Goal: Contribute content: Contribute content

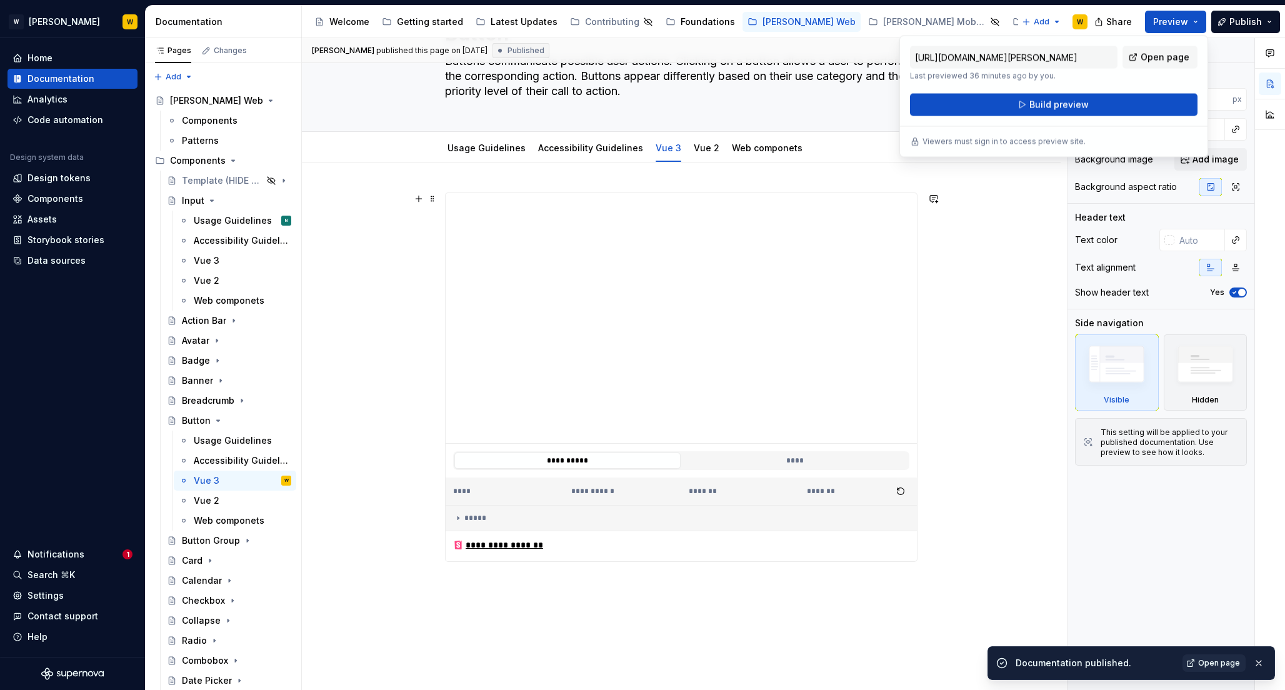
scroll to position [207, 0]
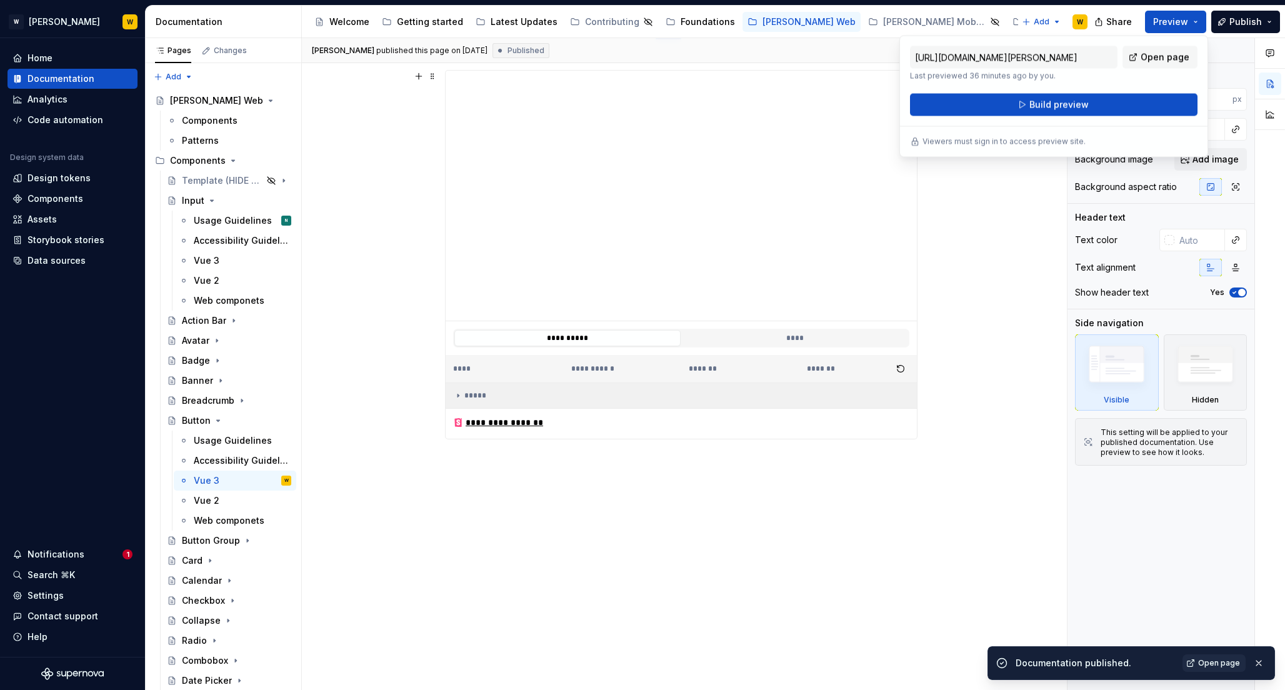
click at [472, 395] on div "*****" at bounding box center [681, 396] width 456 height 10
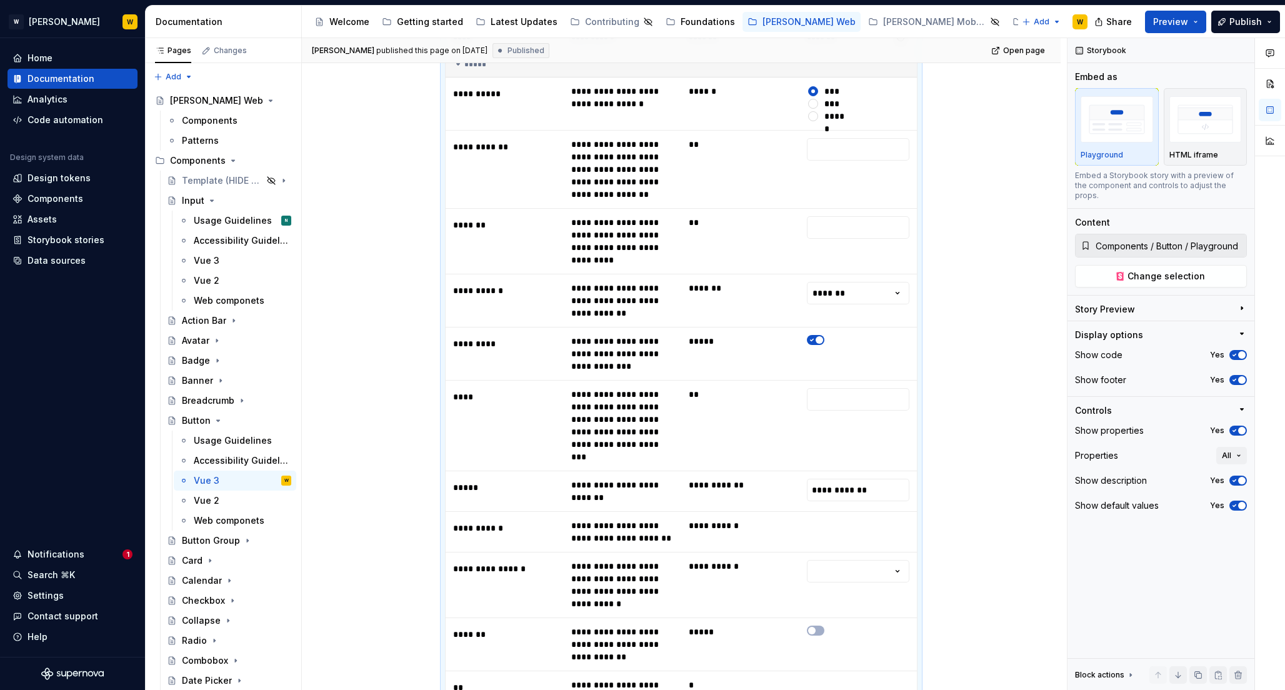
scroll to position [509, 0]
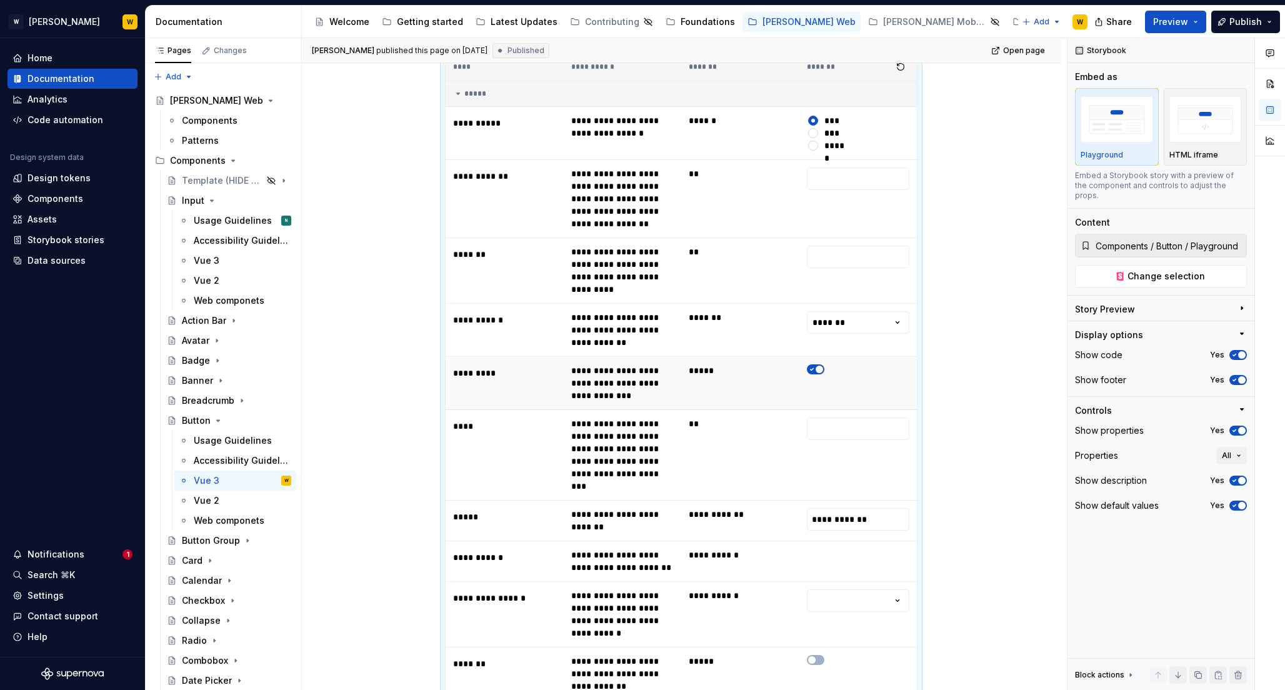
click at [818, 366] on span "button" at bounding box center [818, 369] width 7 height 7
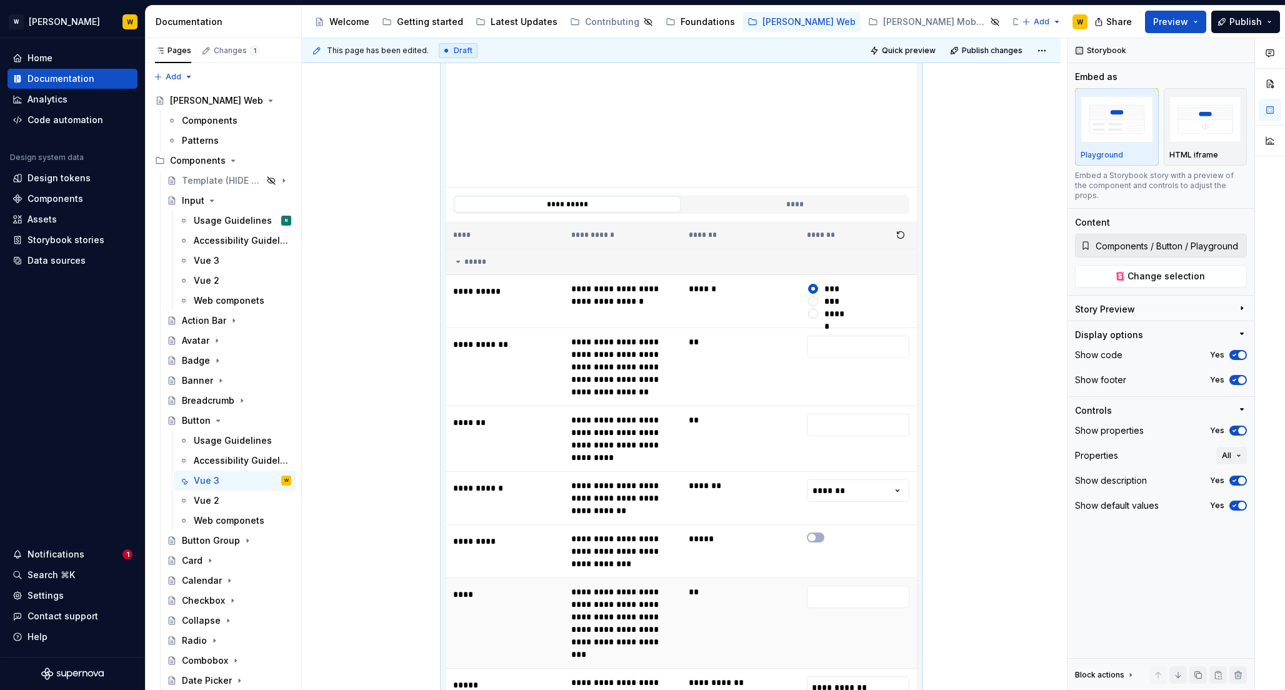
scroll to position [151, 0]
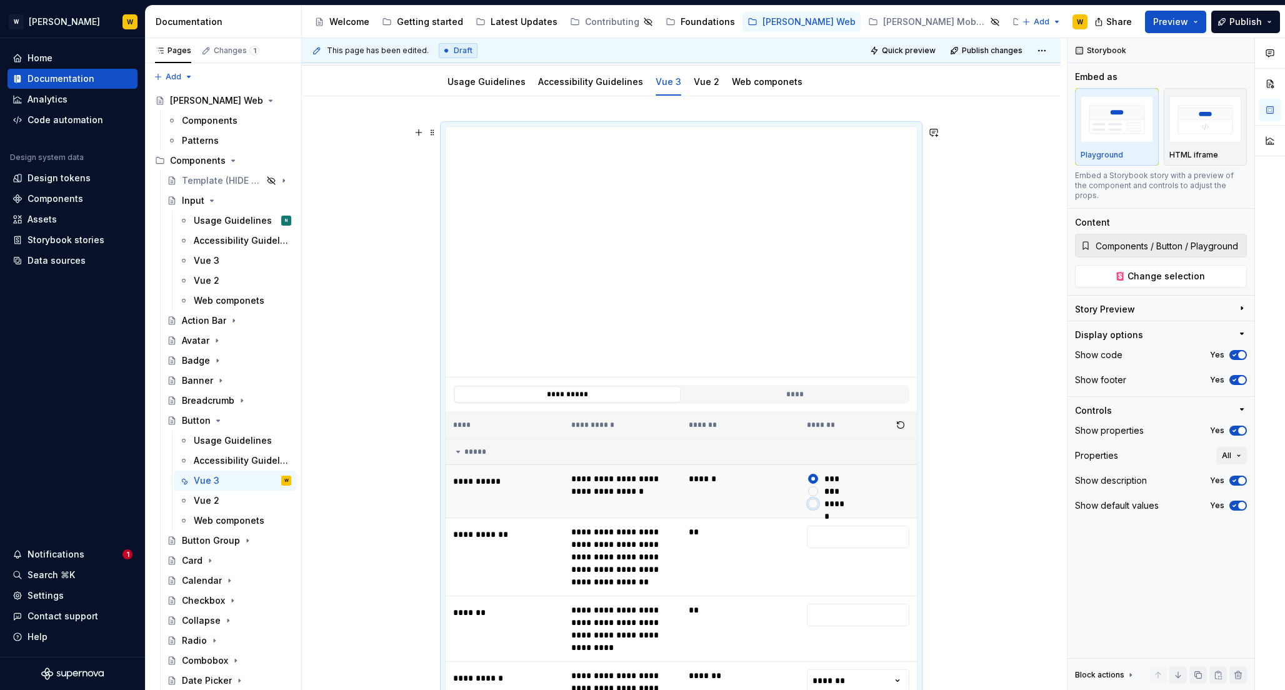
click at [814, 504] on button "******" at bounding box center [813, 504] width 10 height 10
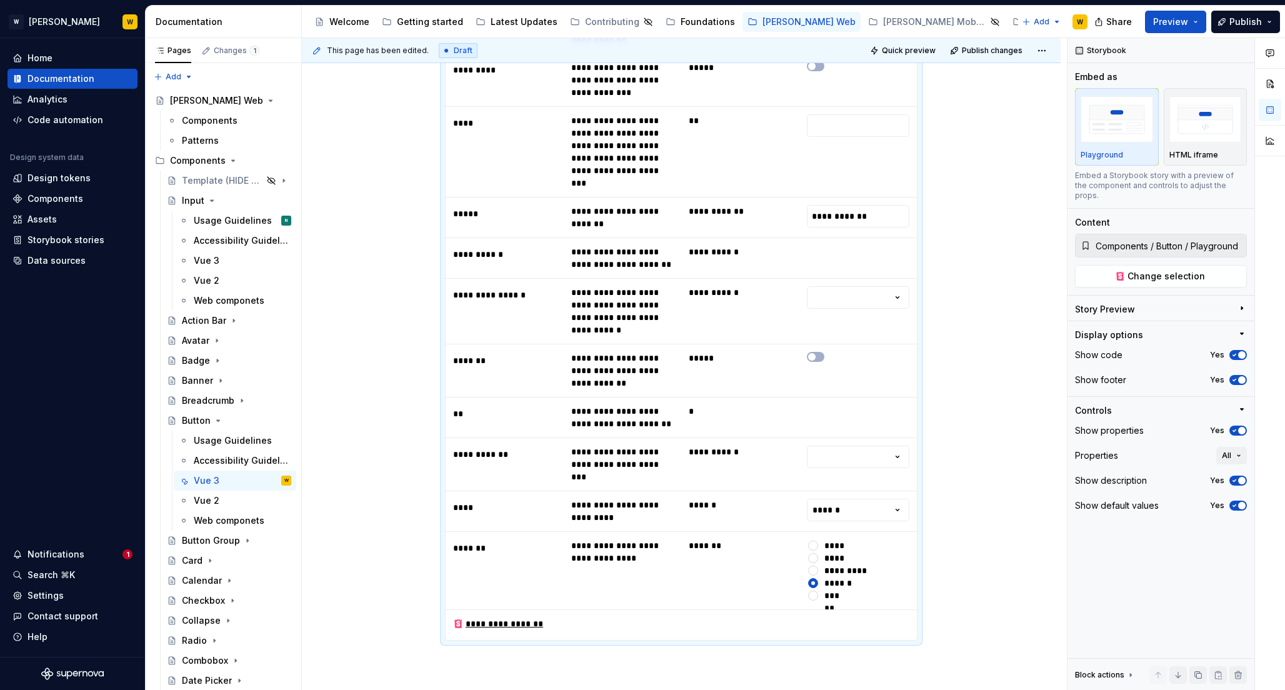
scroll to position [939, 0]
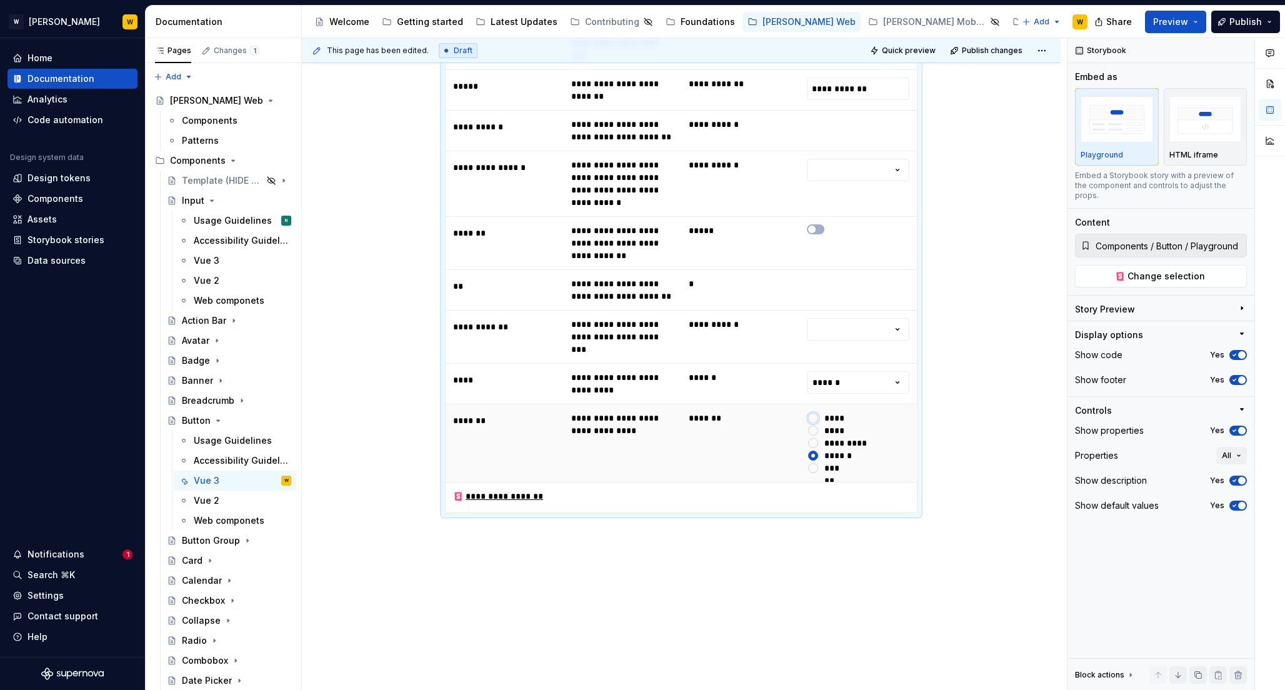
click at [814, 413] on button "*******" at bounding box center [813, 418] width 10 height 10
type textarea "*"
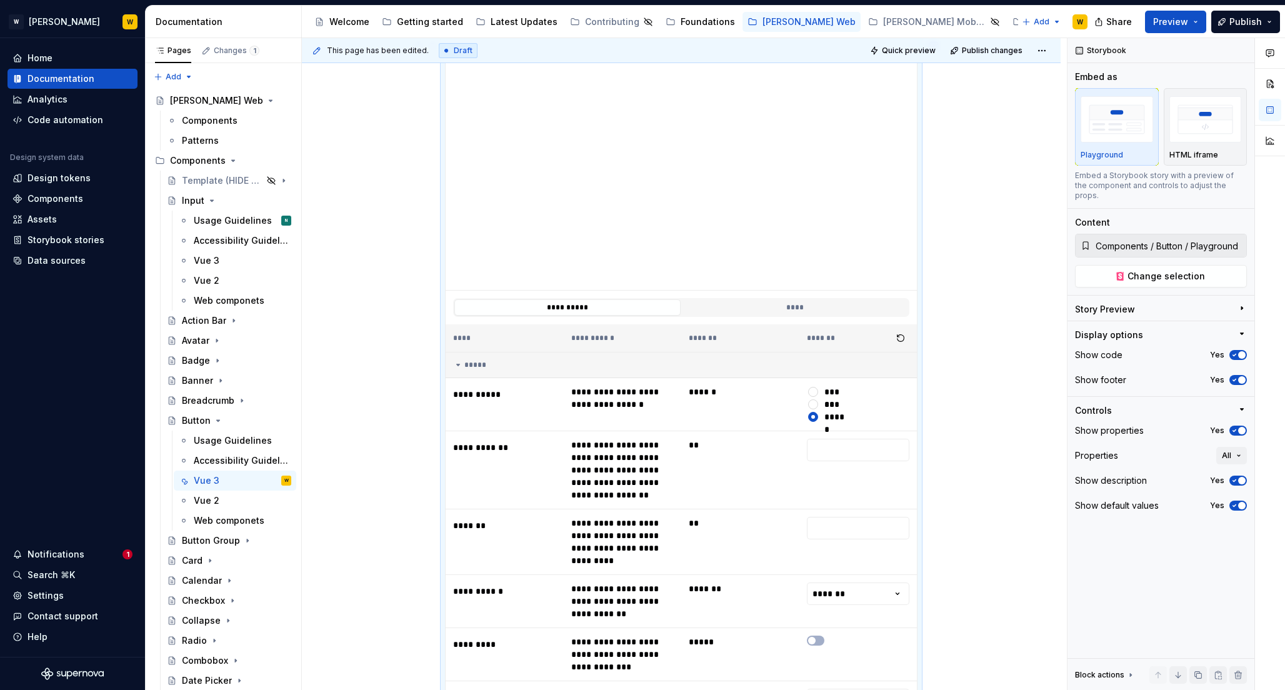
scroll to position [264, 0]
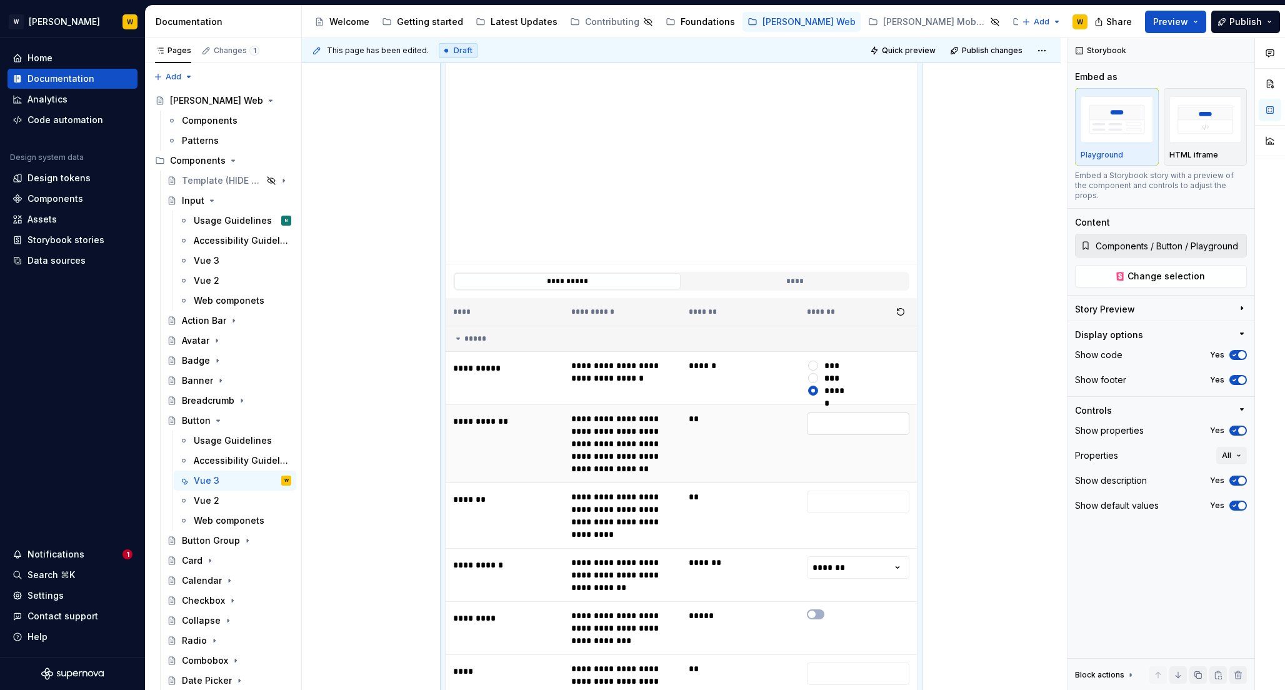
click at [830, 424] on input "text" at bounding box center [858, 423] width 103 height 22
click at [830, 496] on input "text" at bounding box center [858, 502] width 103 height 22
type input "*"
type textarea "*"
type input "*"
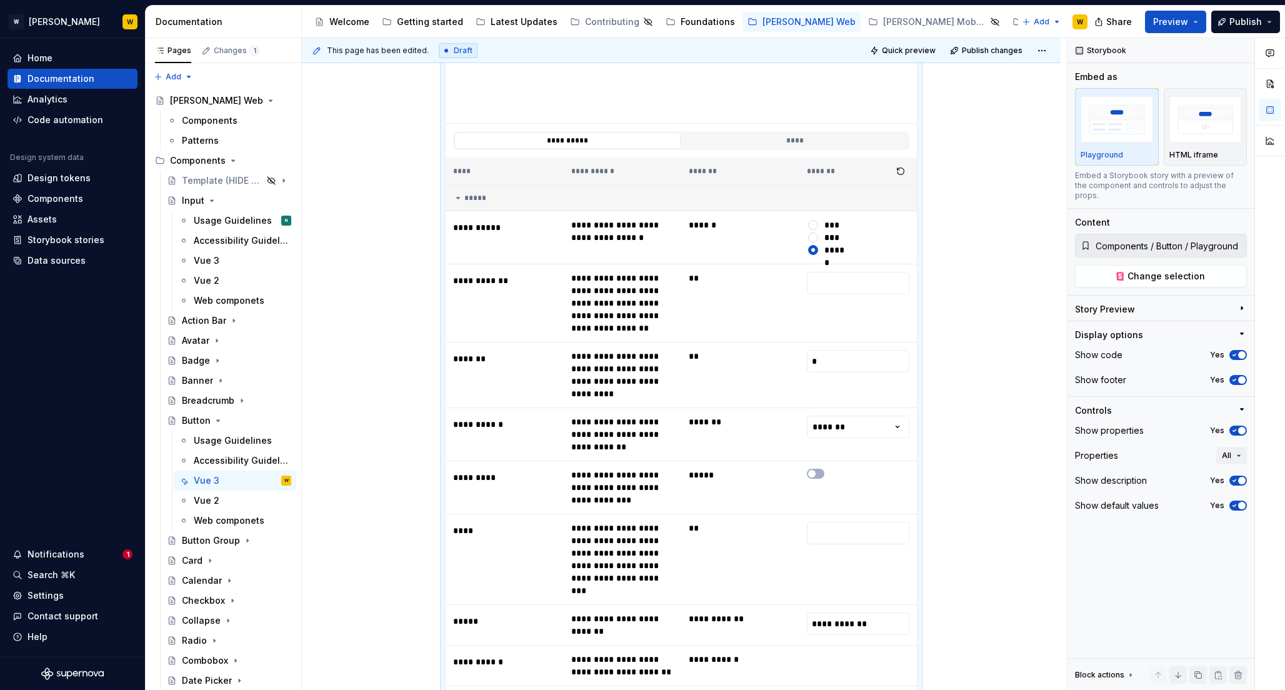
scroll to position [512, 0]
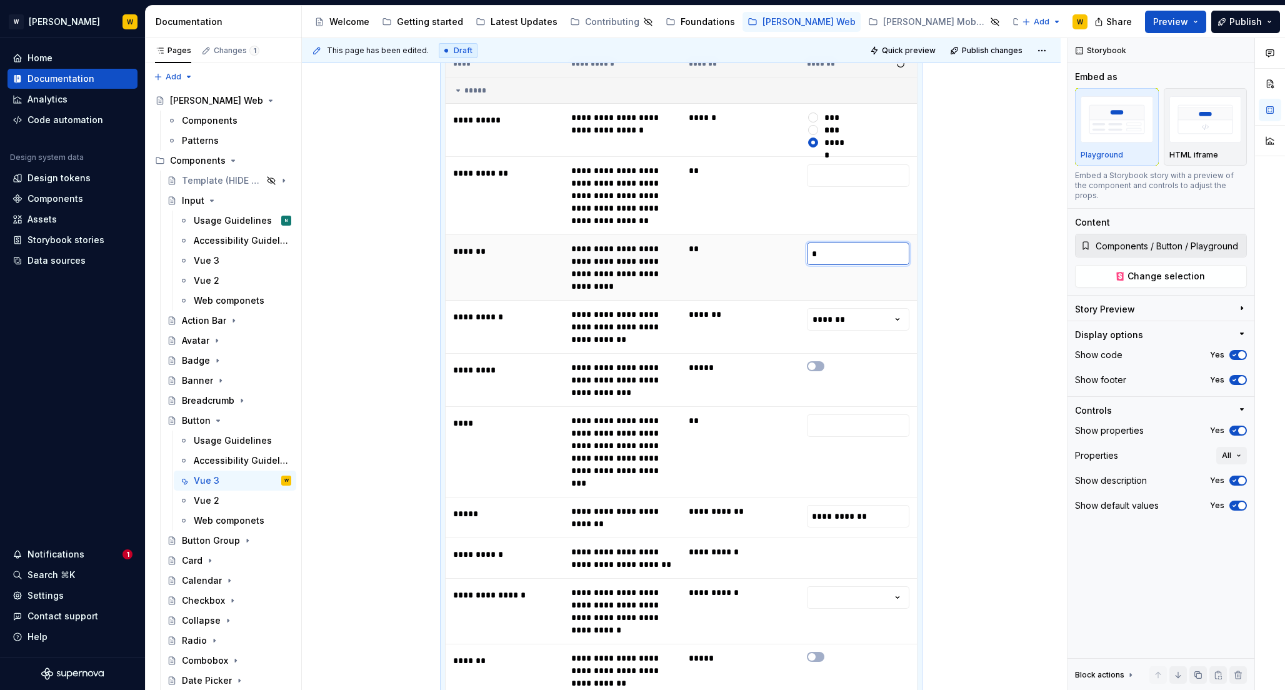
click at [840, 254] on input "*" at bounding box center [858, 253] width 103 height 22
type textarea "*"
click at [975, 261] on div "**********" at bounding box center [681, 463] width 759 height 1457
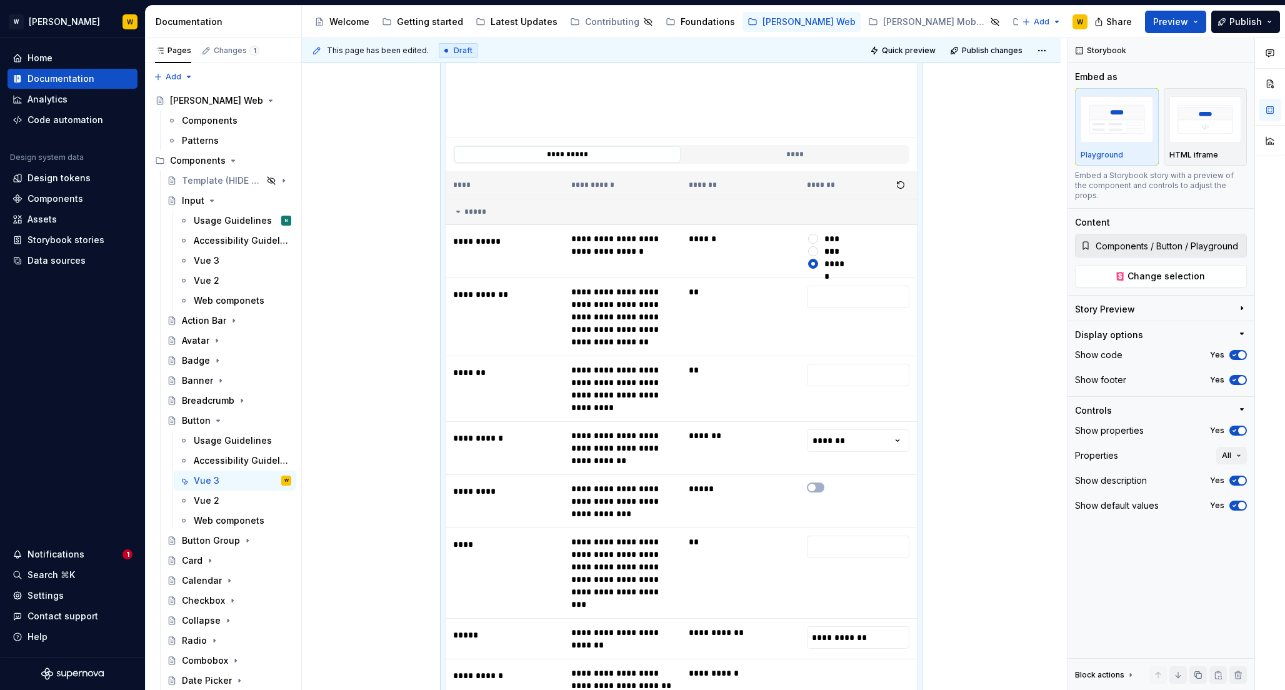
scroll to position [0, 0]
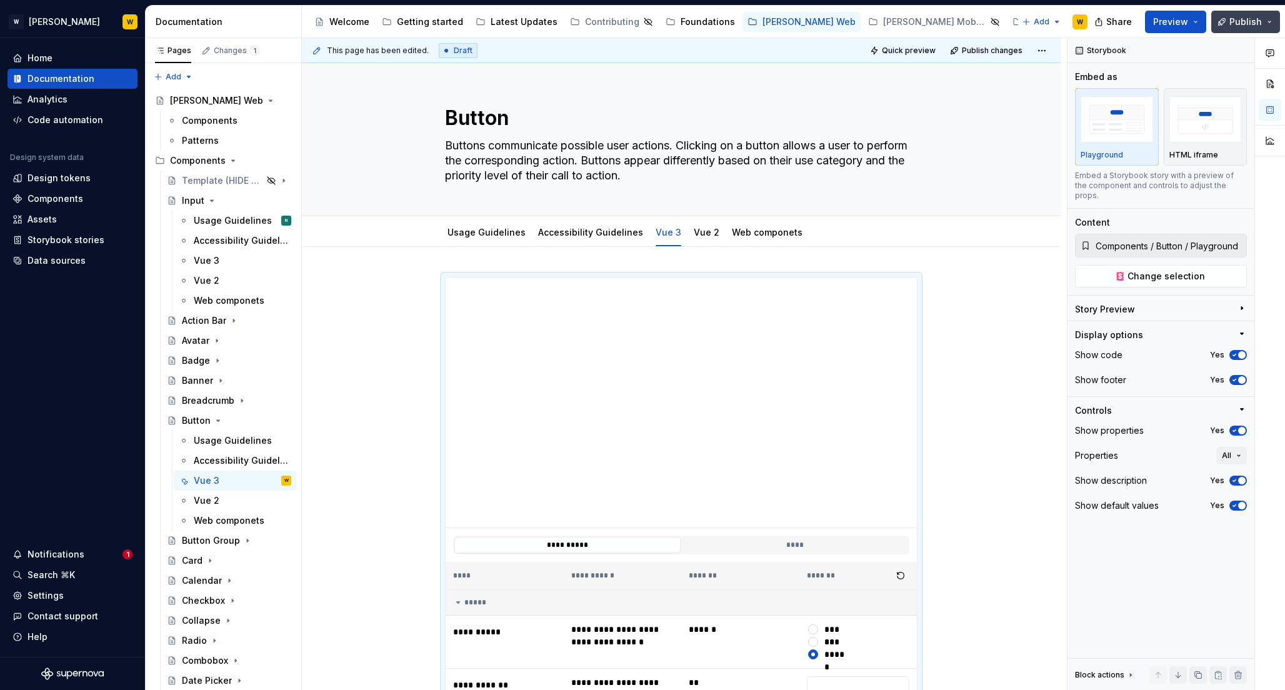
click at [1234, 24] on span "Publish" at bounding box center [1245, 22] width 32 height 12
click at [1013, 240] on div "Usage Guidelines Accessibility Guidelines Vue 3 Vue 2 Web componets Add tab" at bounding box center [681, 231] width 759 height 31
click at [992, 48] on span "Publish changes" at bounding box center [992, 51] width 61 height 10
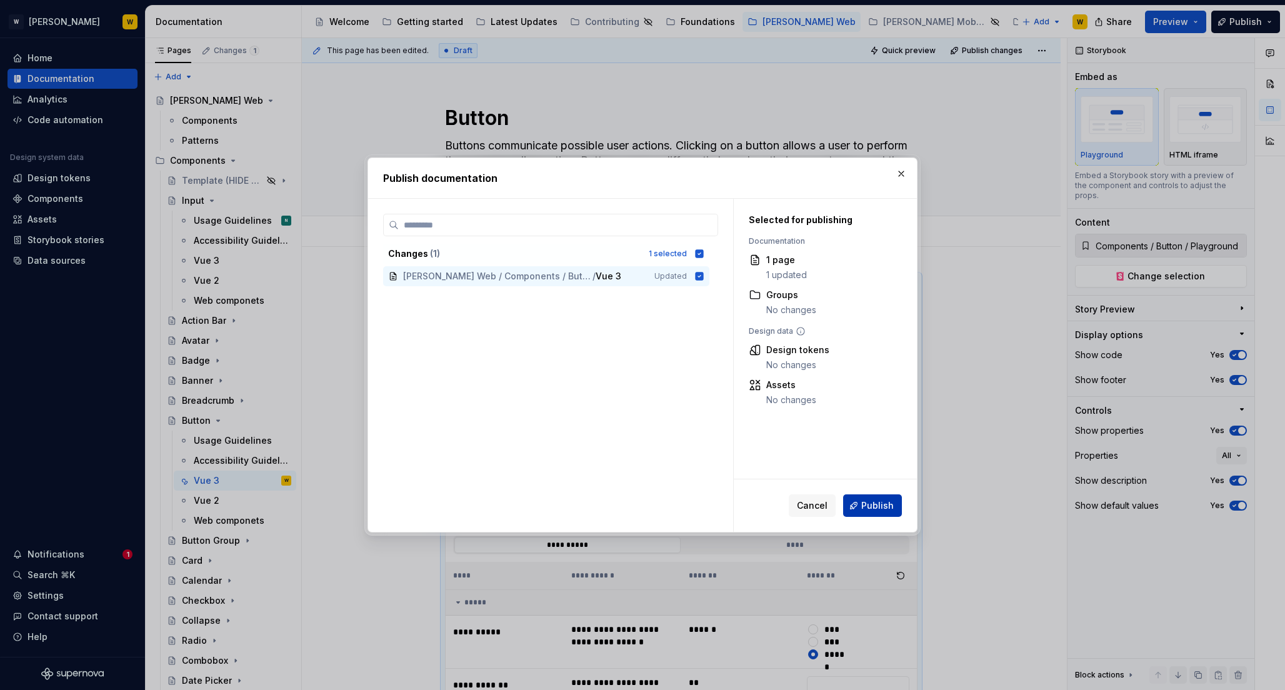
click at [871, 502] on span "Publish" at bounding box center [877, 505] width 32 height 12
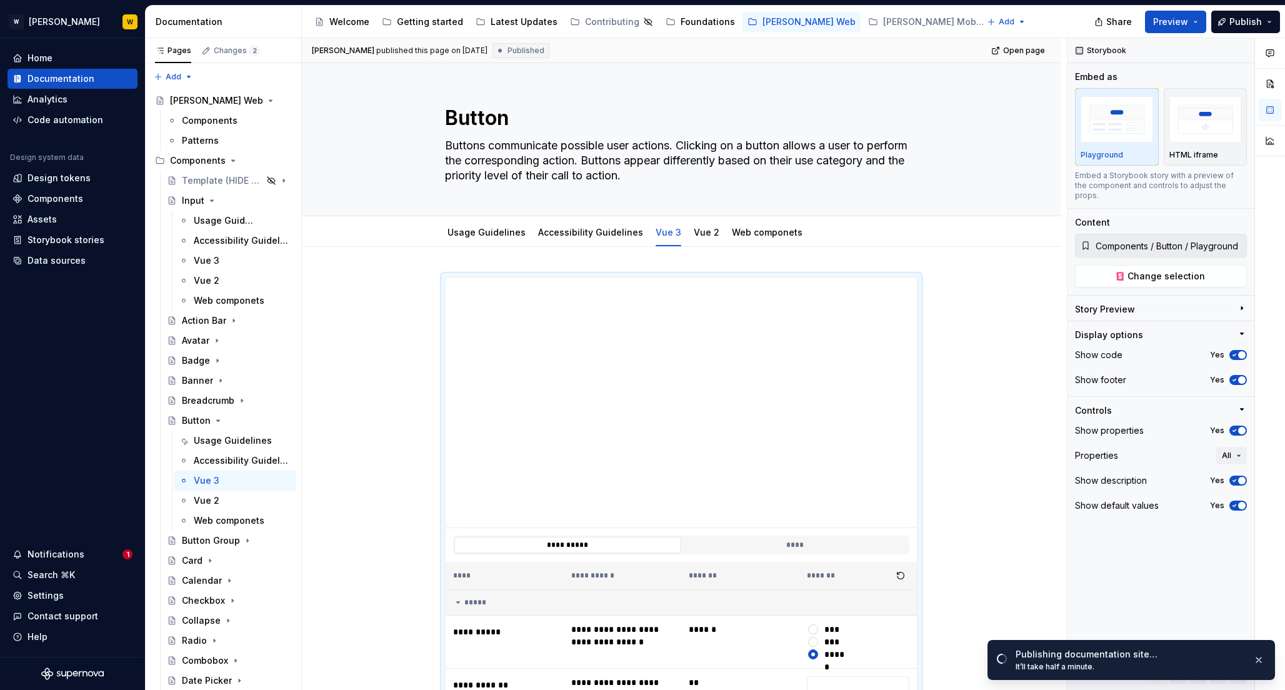
type textarea "*"
